Goal: Complete application form

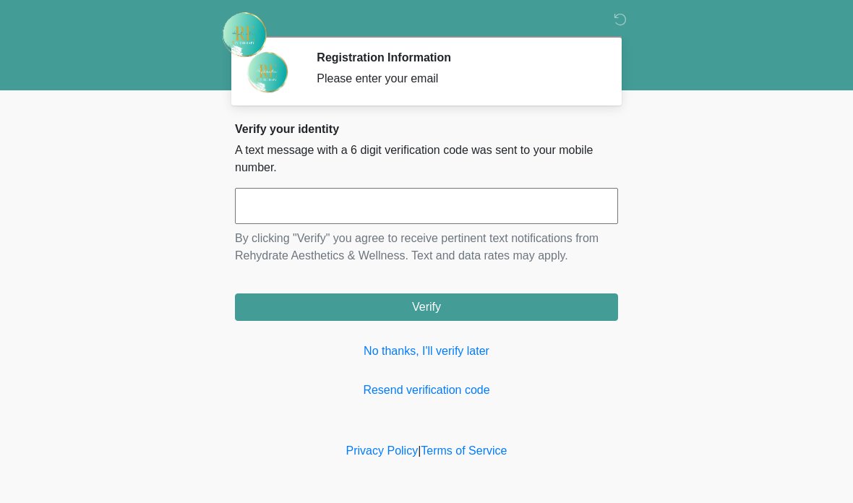
click at [435, 348] on link "No thanks, I'll verify later" at bounding box center [426, 351] width 383 height 17
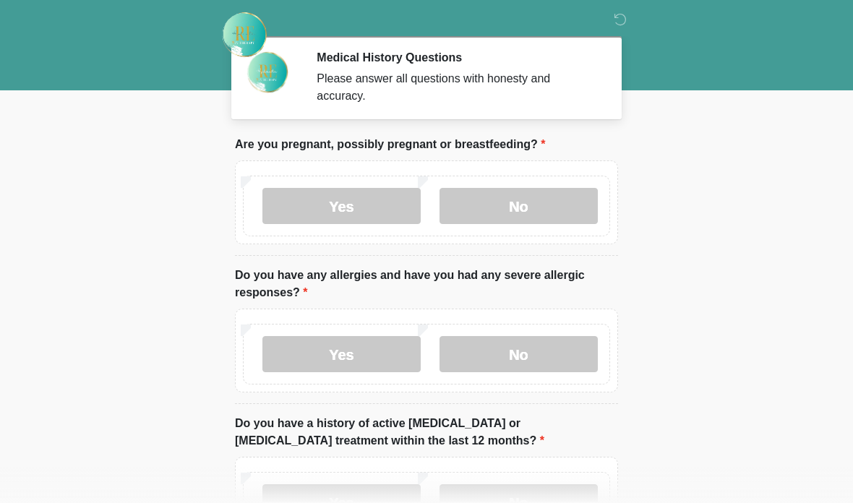
click at [535, 207] on label "No" at bounding box center [519, 206] width 158 height 36
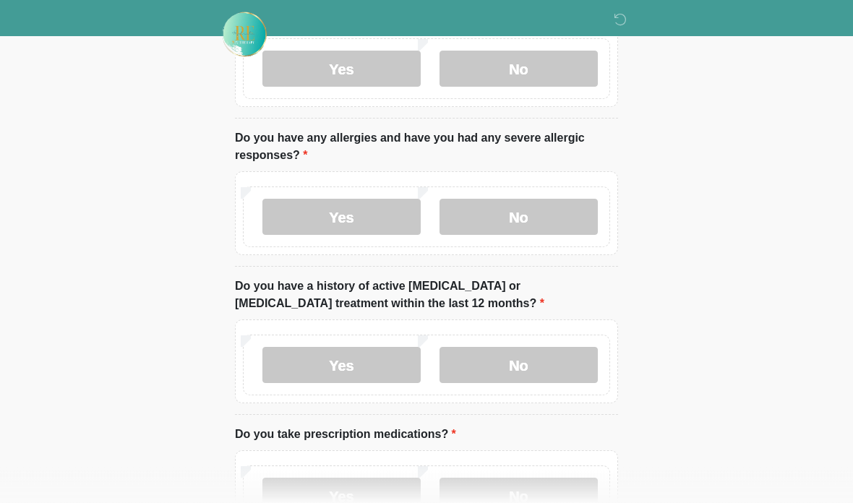
scroll to position [137, 0]
click at [531, 201] on label "No" at bounding box center [519, 217] width 158 height 36
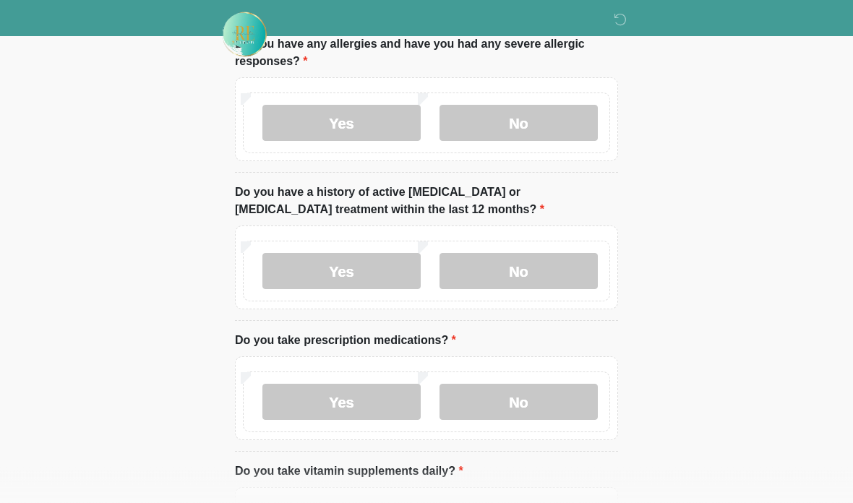
scroll to position [231, 0]
click at [549, 260] on label "No" at bounding box center [519, 271] width 158 height 36
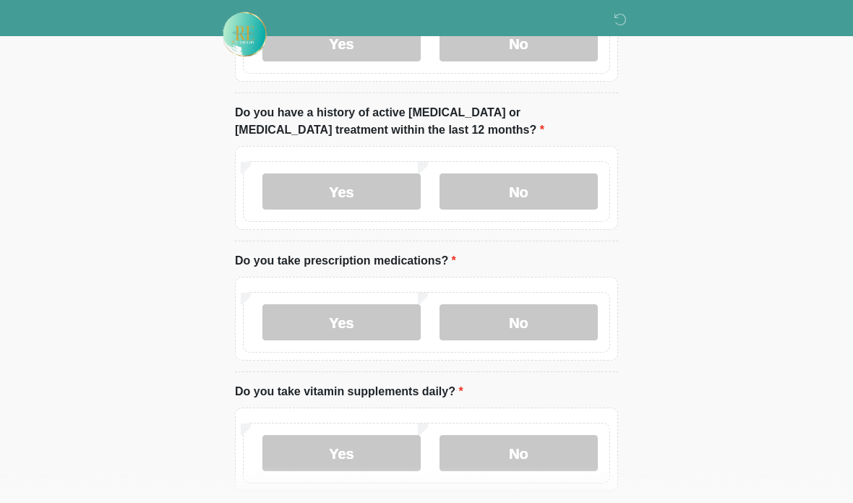
click at [372, 322] on label "Yes" at bounding box center [342, 323] width 158 height 36
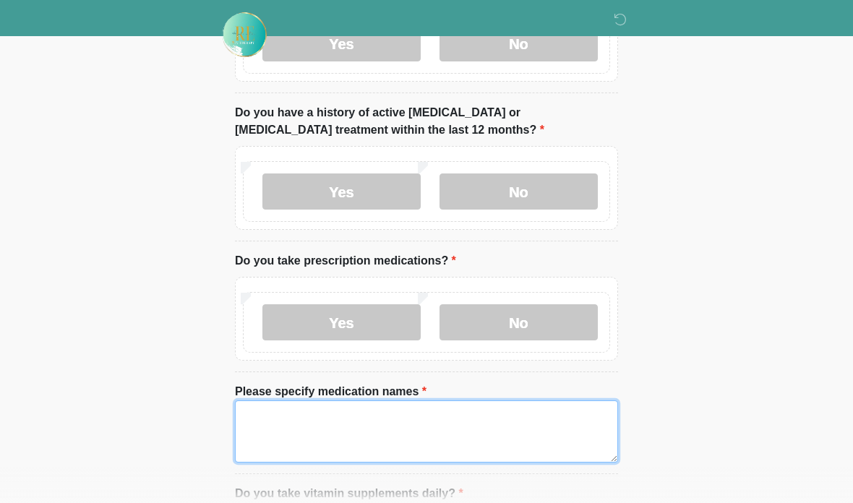
click at [414, 420] on textarea "Please specify medication names" at bounding box center [426, 432] width 383 height 62
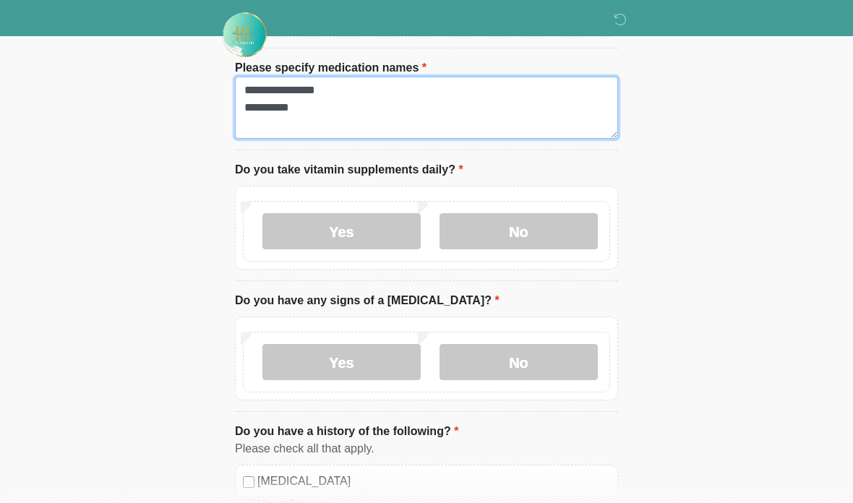
click at [357, 121] on textarea "**********" at bounding box center [426, 108] width 383 height 62
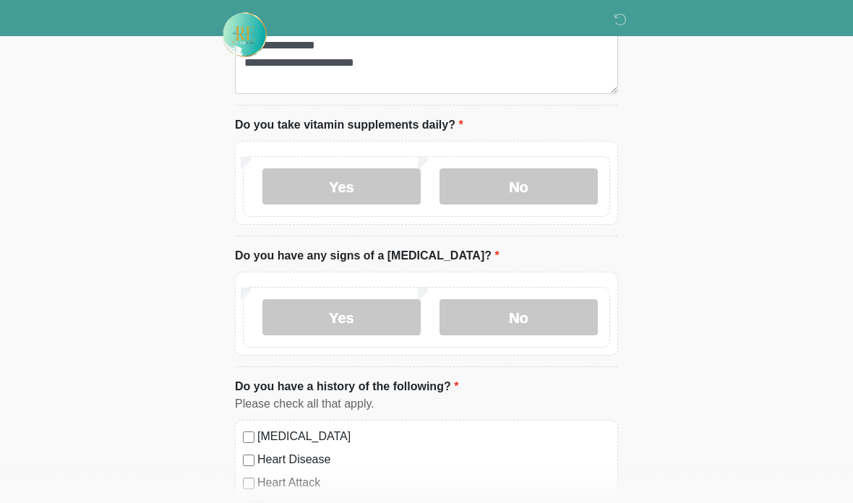
scroll to position [686, 0]
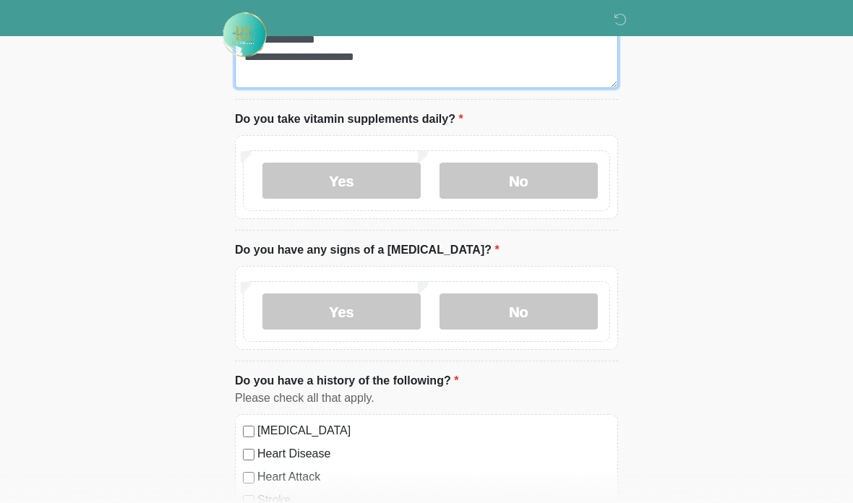
type textarea "**********"
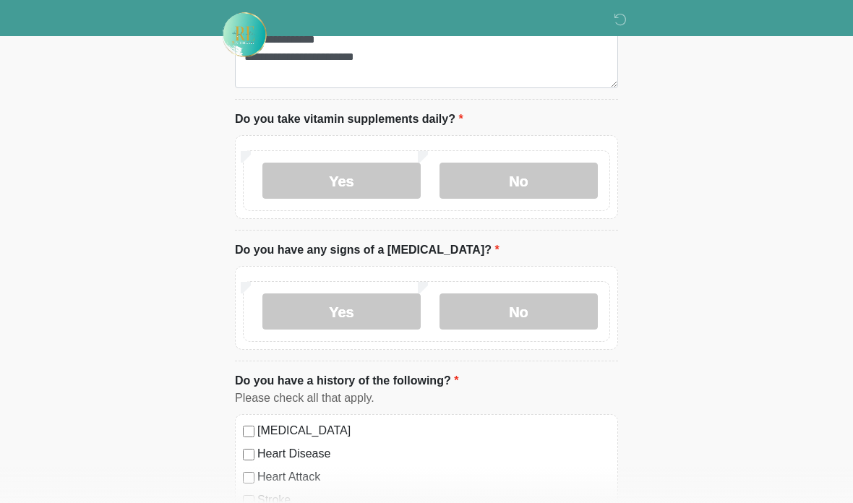
click at [370, 172] on label "Yes" at bounding box center [342, 181] width 158 height 36
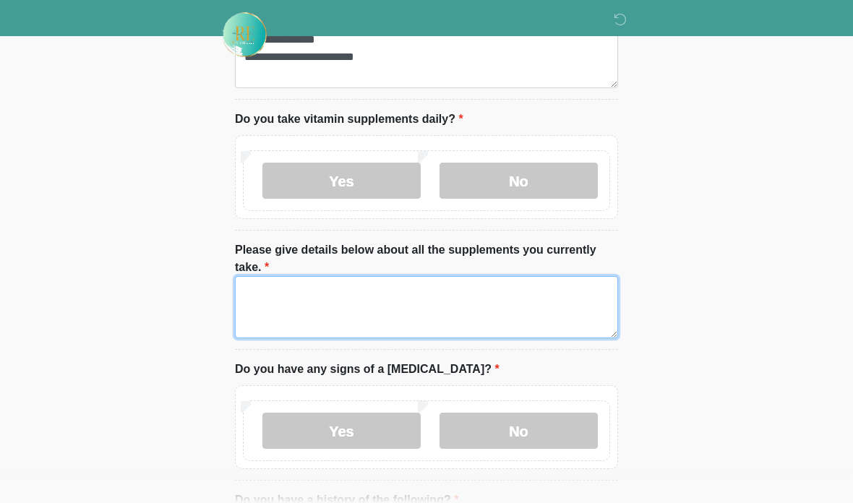
click at [387, 284] on textarea "Please give details below about all the supplements you currently take." at bounding box center [426, 307] width 383 height 62
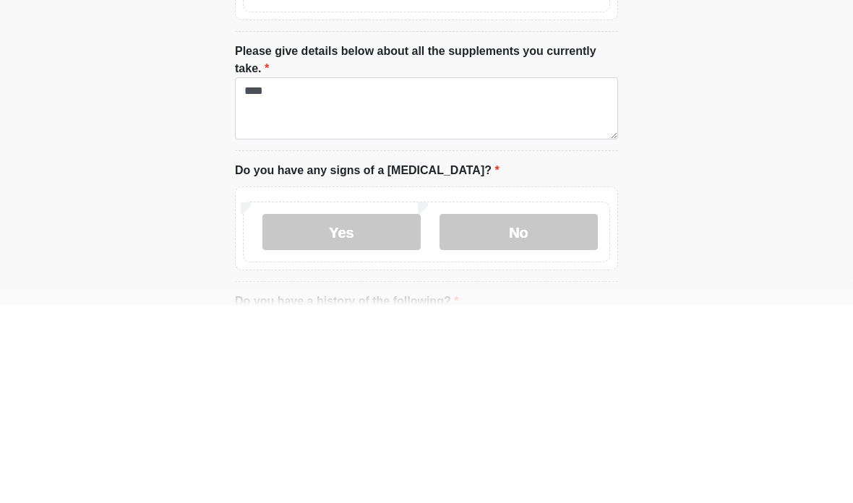
scroll to position [885, 0]
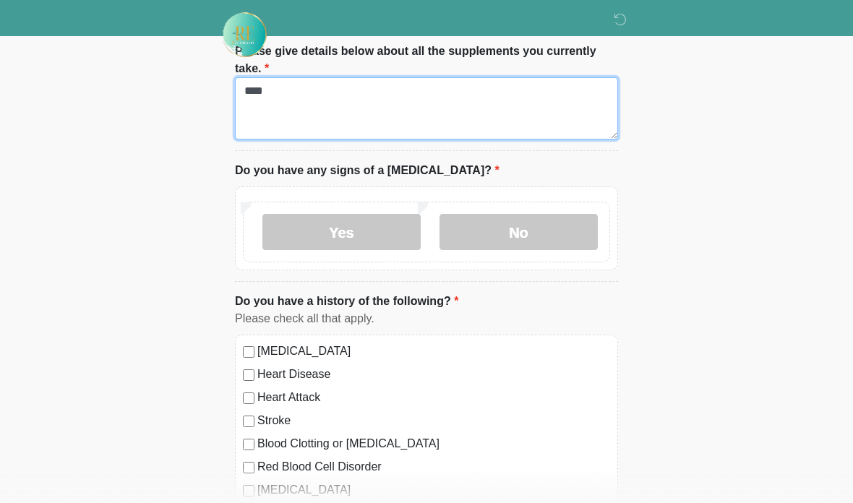
type textarea "****"
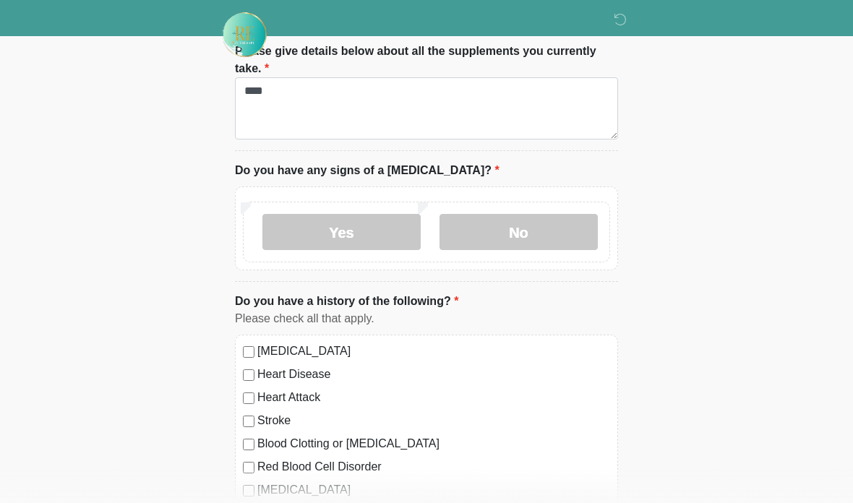
click at [540, 229] on label "No" at bounding box center [519, 232] width 158 height 36
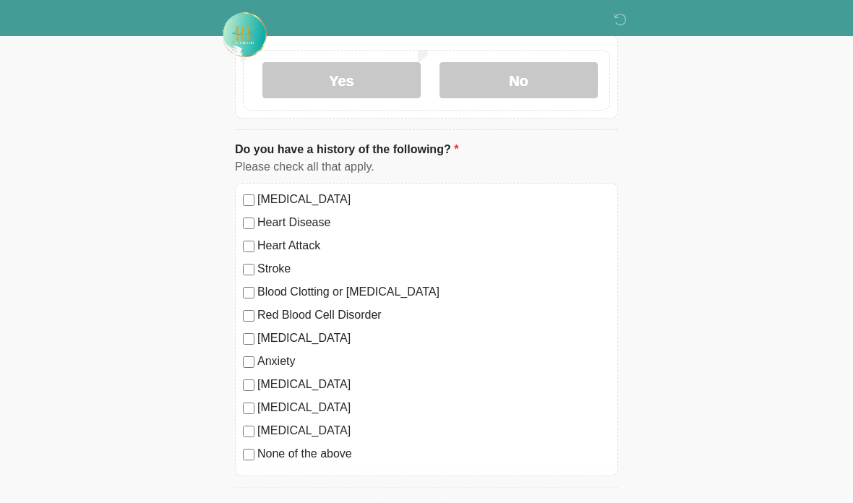
scroll to position [1043, 0]
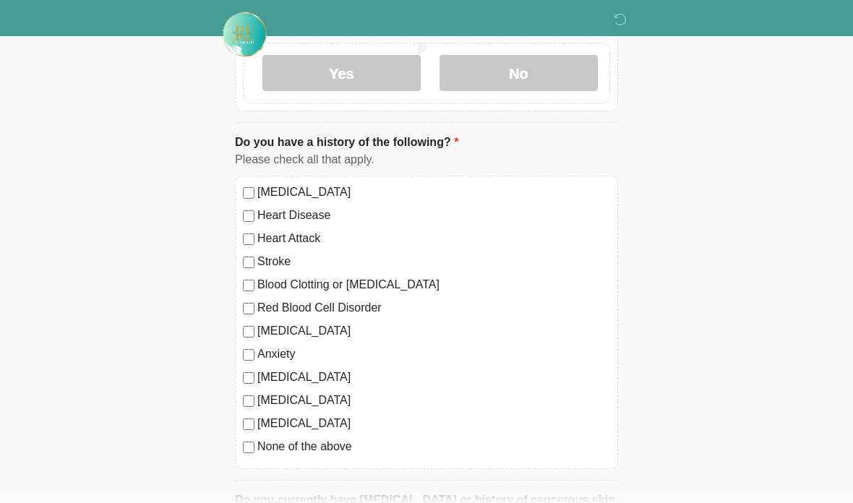
click at [257, 324] on label "[MEDICAL_DATA]" at bounding box center [433, 331] width 353 height 17
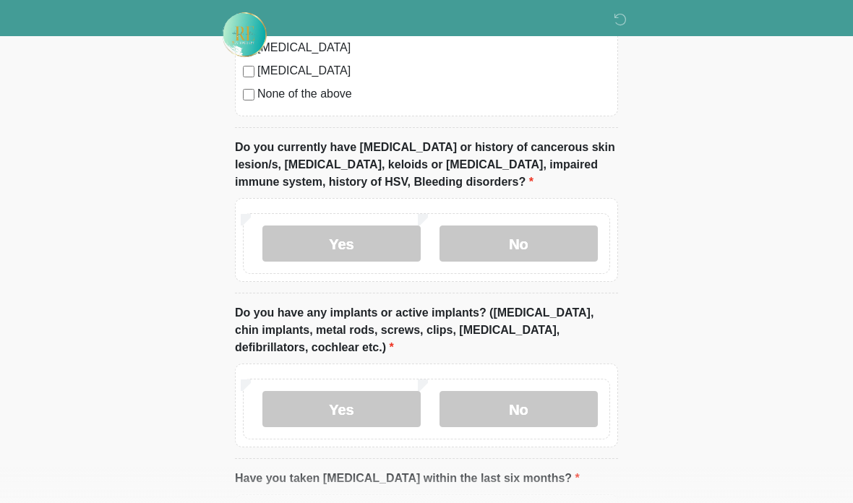
scroll to position [1417, 0]
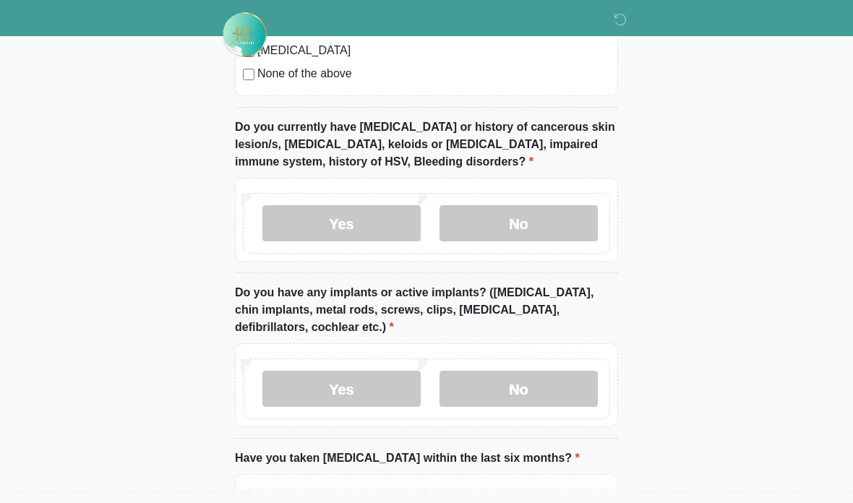
click at [523, 218] on label "No" at bounding box center [519, 223] width 158 height 36
click at [527, 378] on label "No" at bounding box center [519, 389] width 158 height 36
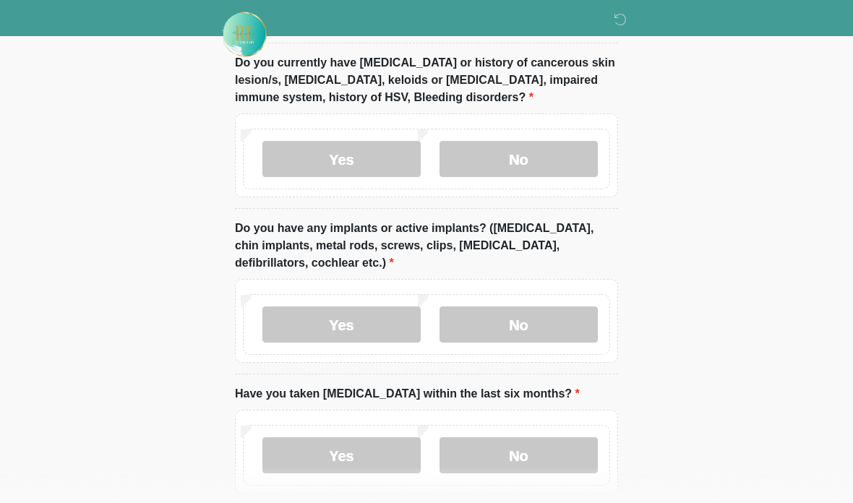
click at [501, 440] on label "No" at bounding box center [519, 456] width 158 height 36
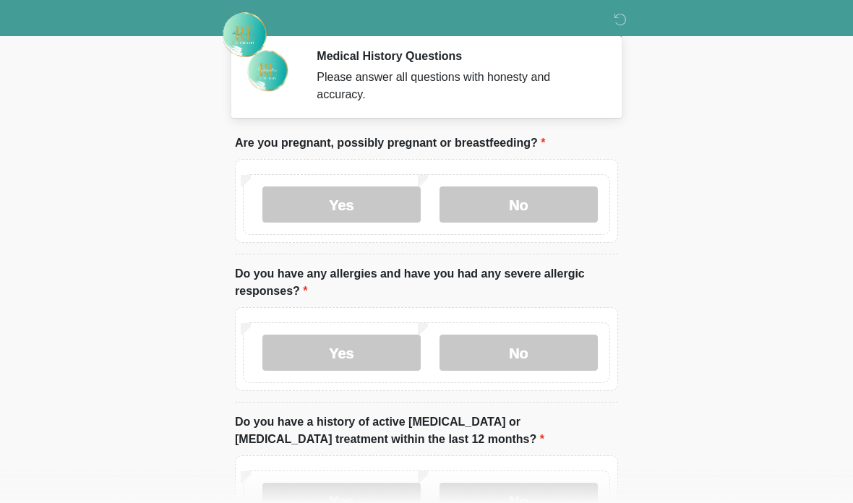
scroll to position [0, 0]
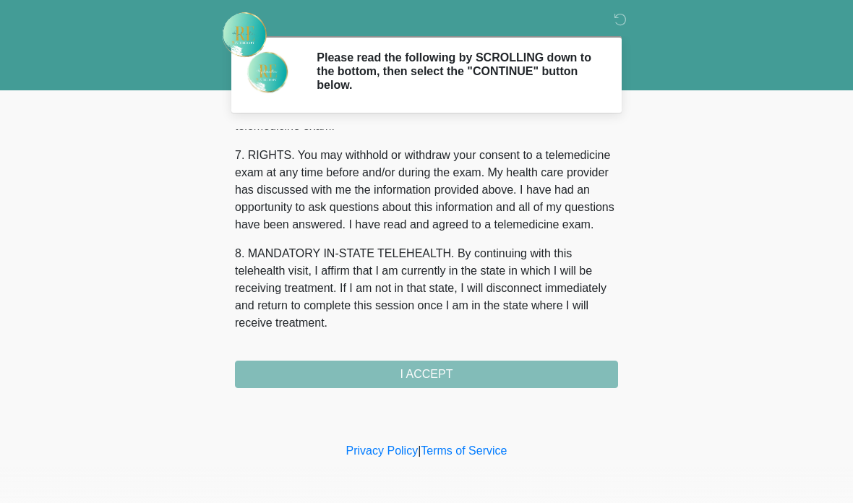
click at [480, 378] on div "1. PURPOSE. The purpose of this form is to obtain your consent for a telemedici…" at bounding box center [426, 258] width 383 height 259
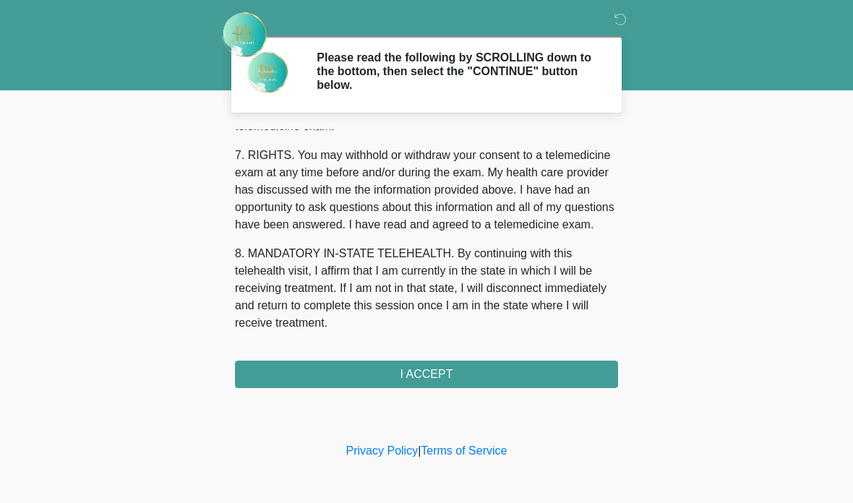
click at [497, 376] on button "I ACCEPT" at bounding box center [426, 374] width 383 height 27
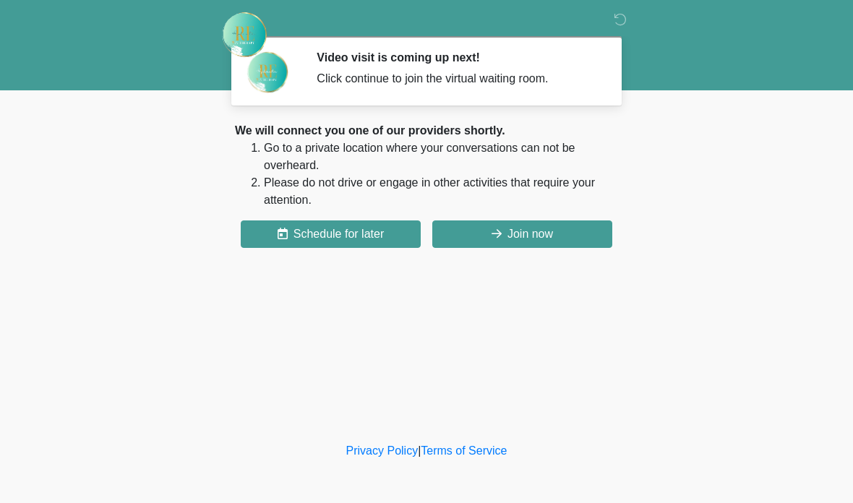
click at [536, 241] on button "Join now" at bounding box center [523, 234] width 180 height 27
